Goal: Find specific page/section: Find specific page/section

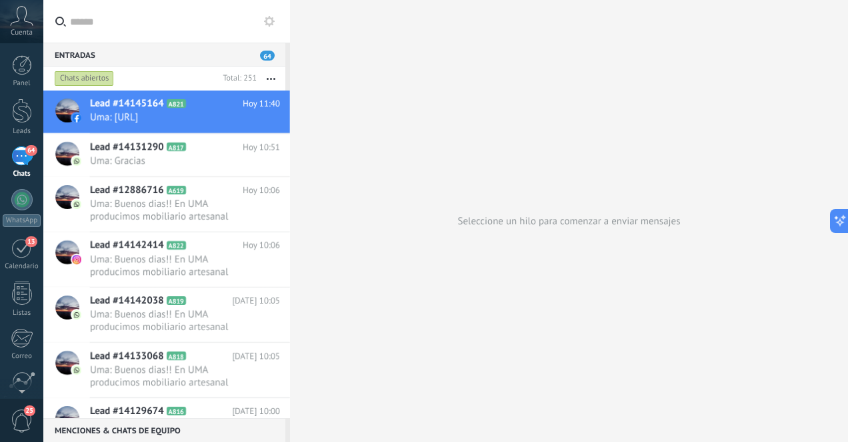
scroll to position [150, 0]
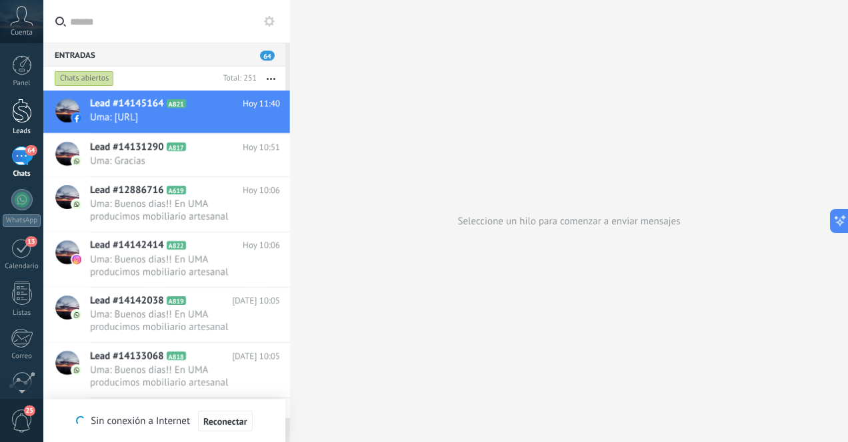
click at [22, 124] on link "Leads" at bounding box center [21, 117] width 43 height 37
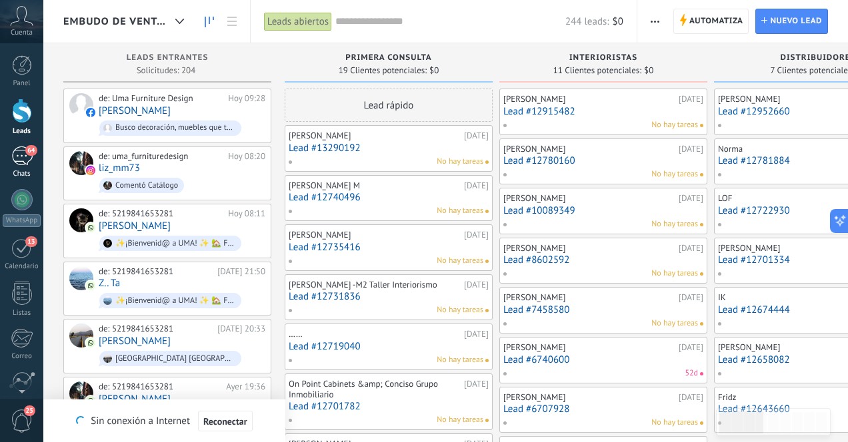
click at [22, 163] on div "64" at bounding box center [21, 156] width 21 height 19
